Goal: Task Accomplishment & Management: Manage account settings

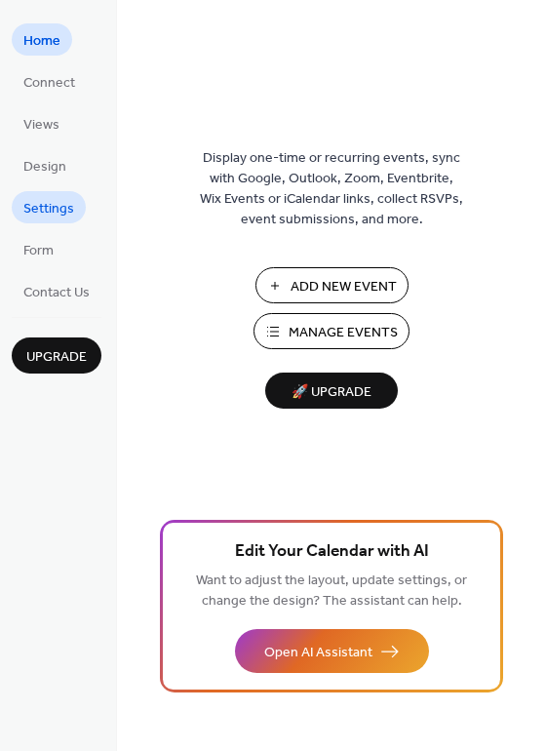
click at [50, 214] on span "Settings" at bounding box center [48, 209] width 51 height 20
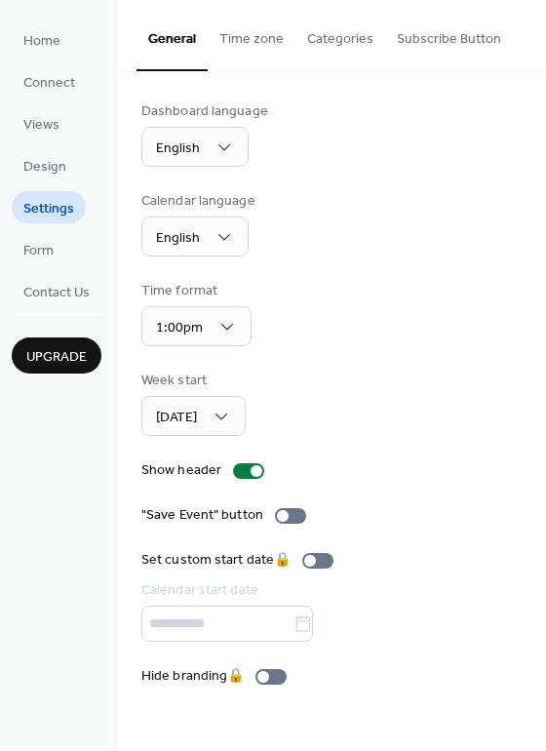
click at [49, 185] on ul "Home Connect Views Design Settings Form Contact Us" at bounding box center [57, 165] width 90 height 284
click at [44, 175] on span "Design" at bounding box center [44, 167] width 43 height 20
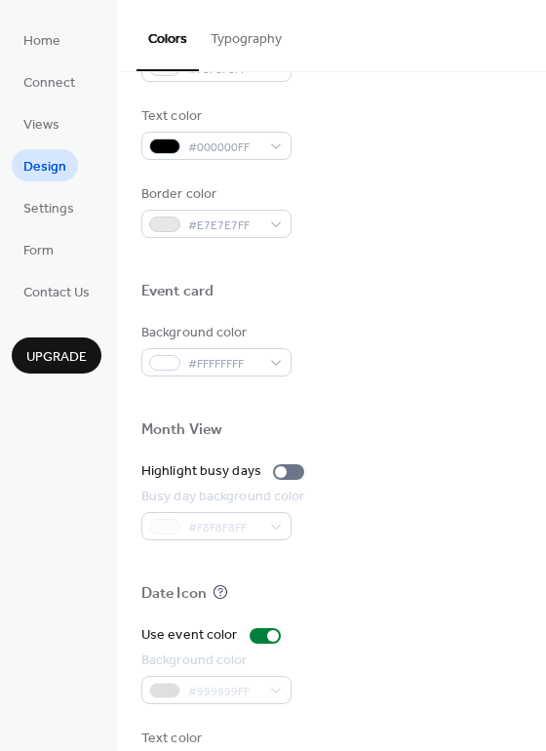
scroll to position [835, 0]
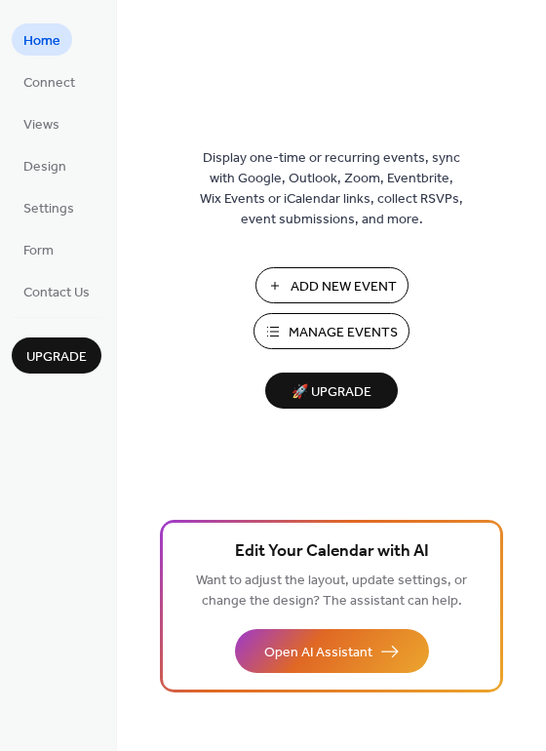
click at [304, 332] on span "Manage Events" at bounding box center [343, 333] width 109 height 20
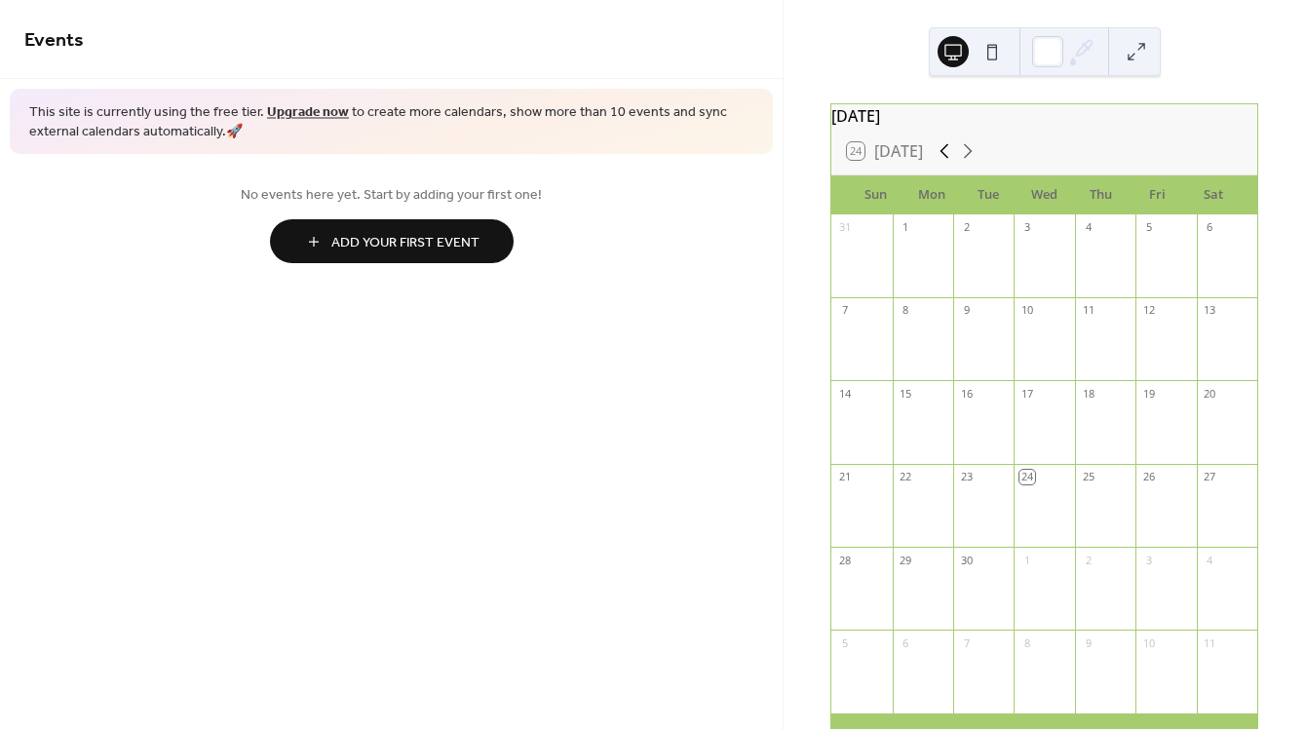
click at [948, 161] on icon at bounding box center [944, 150] width 23 height 23
